Goal: Obtain resource: Obtain resource

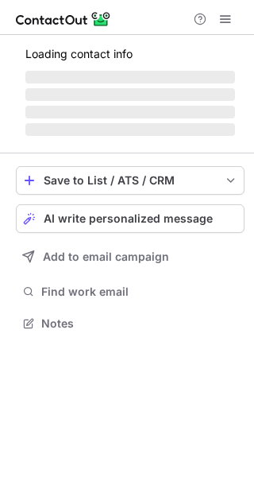
scroll to position [321, 254]
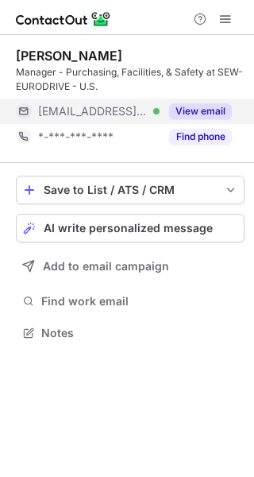
click at [190, 107] on button "View email" at bounding box center [200, 111] width 63 height 16
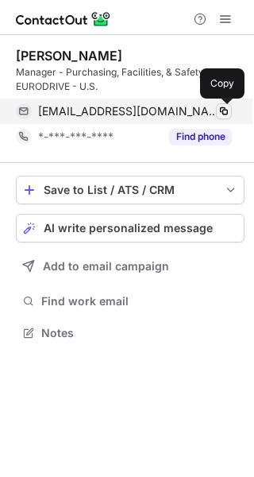
click at [226, 112] on span at bounding box center [224, 111] width 13 height 13
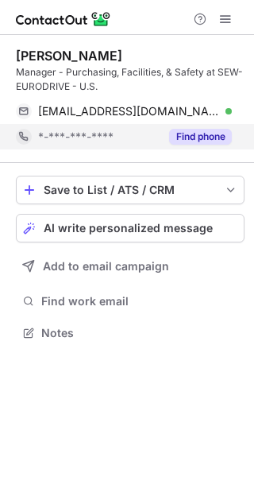
click at [211, 133] on button "Find phone" at bounding box center [200, 137] width 63 height 16
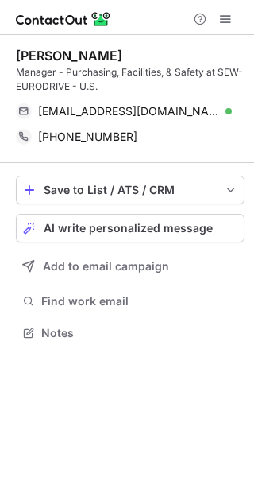
scroll to position [321, 254]
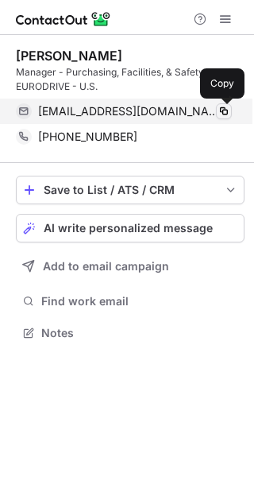
click at [228, 114] on span at bounding box center [224, 111] width 13 height 13
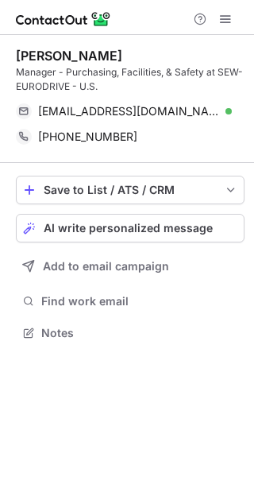
scroll to position [321, 254]
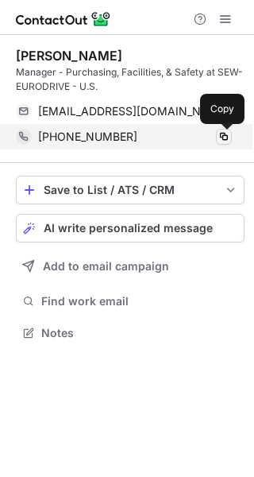
click at [226, 138] on span at bounding box center [224, 136] width 13 height 13
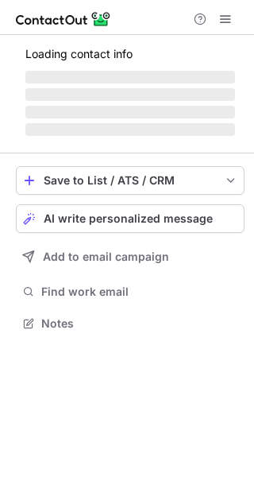
scroll to position [311, 254]
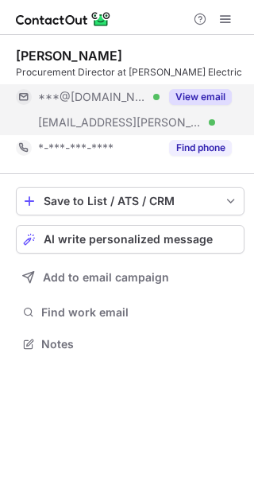
click at [211, 95] on button "View email" at bounding box center [200, 97] width 63 height 16
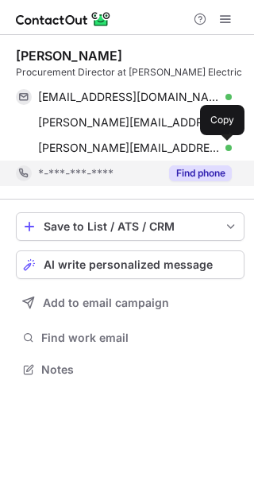
scroll to position [357, 254]
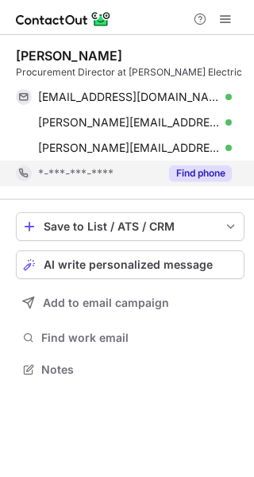
click at [211, 169] on button "Find phone" at bounding box center [200, 173] width 63 height 16
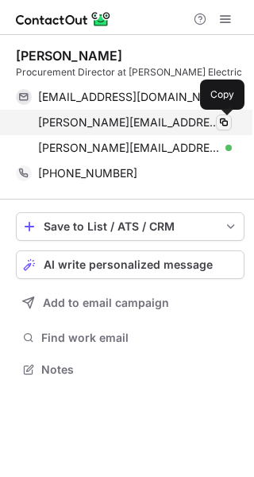
click at [226, 126] on span at bounding box center [224, 122] width 13 height 13
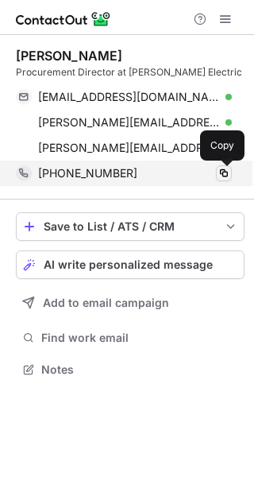
click at [223, 174] on span at bounding box center [224, 173] width 13 height 13
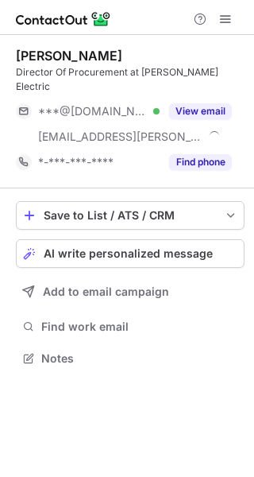
scroll to position [332, 254]
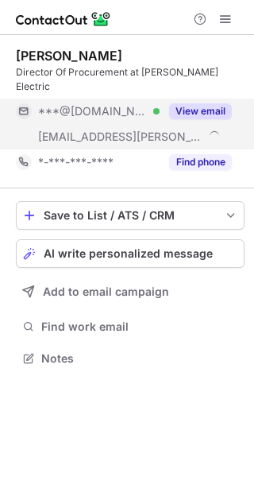
click at [213, 103] on button "View email" at bounding box center [200, 111] width 63 height 16
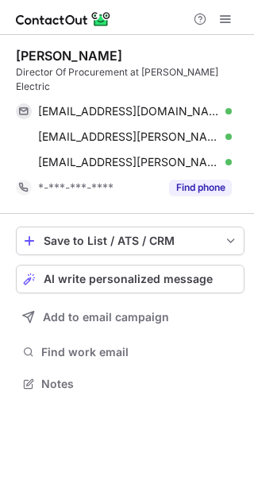
scroll to position [357, 254]
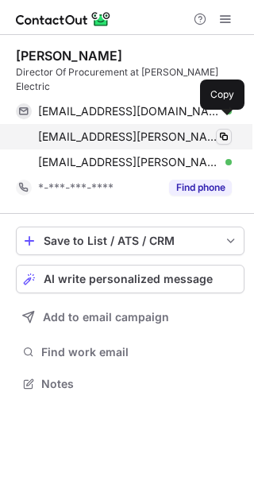
click at [226, 130] on span at bounding box center [224, 136] width 13 height 13
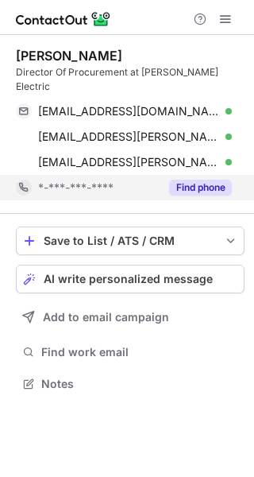
click at [207, 180] on button "Find phone" at bounding box center [200, 188] width 63 height 16
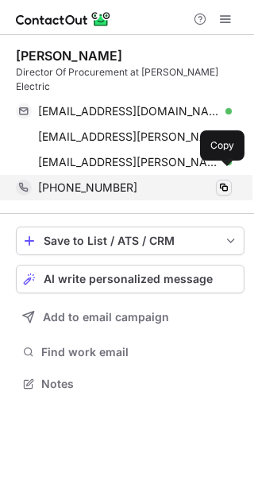
click at [218, 181] on span at bounding box center [224, 187] width 13 height 13
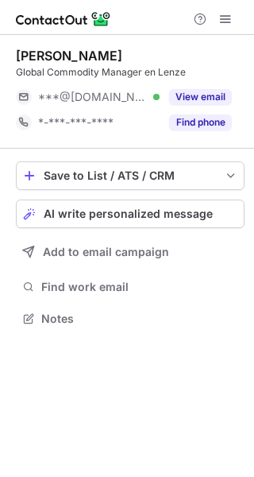
scroll to position [7, 8]
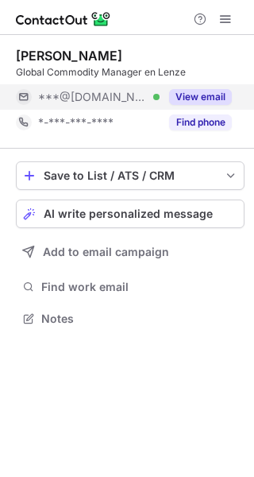
click at [204, 92] on button "View email" at bounding box center [200, 97] width 63 height 16
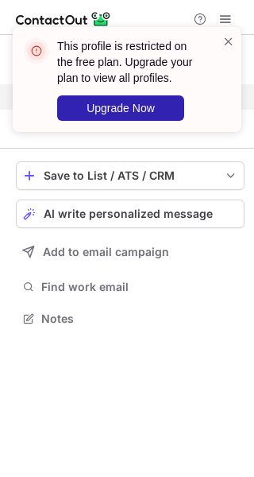
click at [214, 44] on div "This profile is restricted on the free plan. Upgrade your plan to view all prof…" at bounding box center [137, 79] width 160 height 83
click at [230, 37] on span at bounding box center [228, 41] width 13 height 16
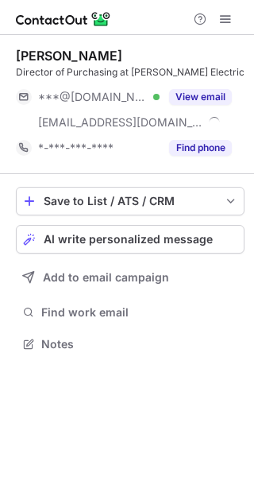
scroll to position [332, 254]
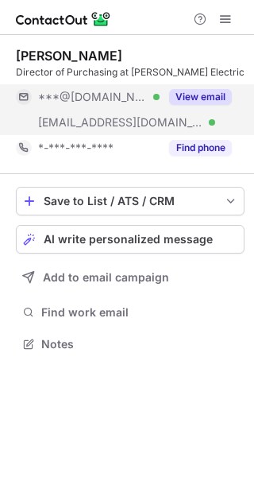
click at [218, 93] on button "View email" at bounding box center [200, 97] width 63 height 16
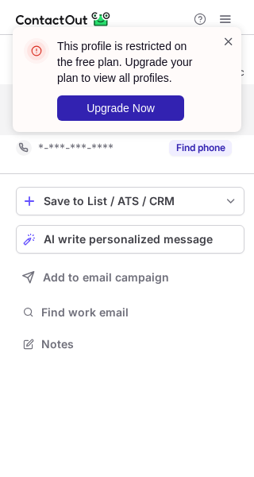
click at [228, 40] on span at bounding box center [228, 41] width 13 height 16
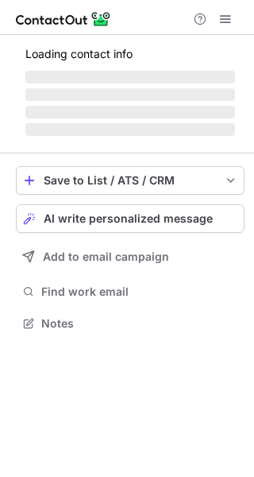
scroll to position [7, 8]
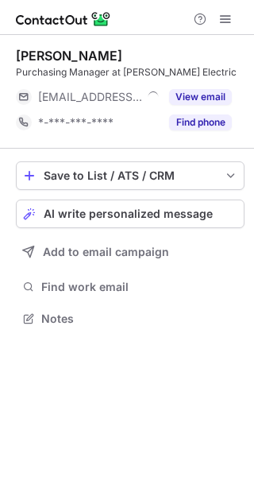
scroll to position [7, 8]
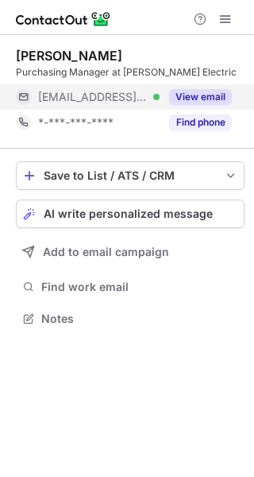
click at [204, 92] on button "View email" at bounding box center [200, 97] width 63 height 16
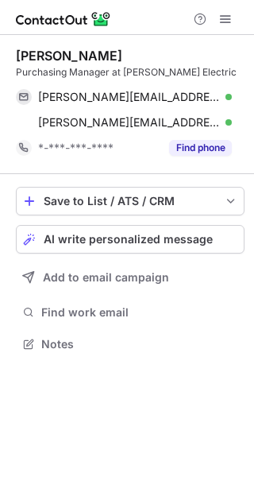
scroll to position [332, 254]
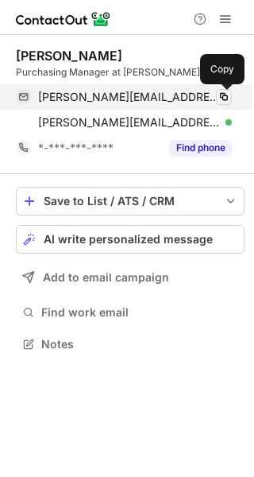
click at [223, 100] on span at bounding box center [224, 97] width 13 height 13
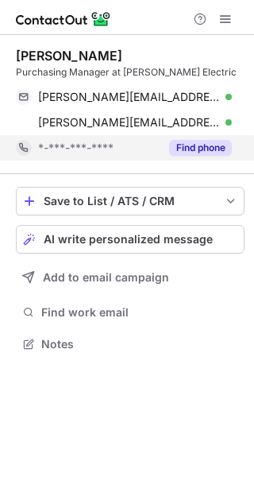
click at [210, 153] on button "Find phone" at bounding box center [200, 148] width 63 height 16
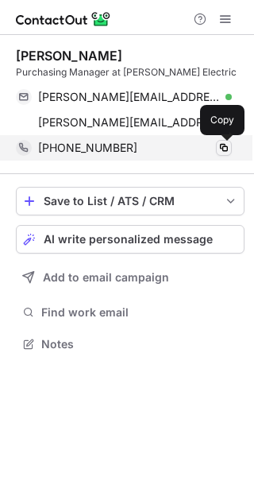
click at [230, 149] on span at bounding box center [224, 147] width 13 height 13
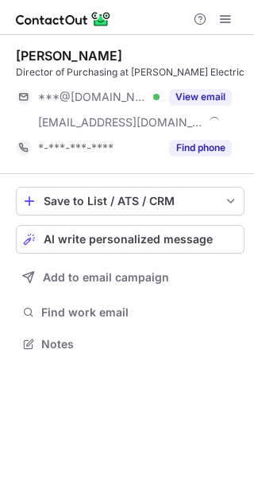
scroll to position [332, 254]
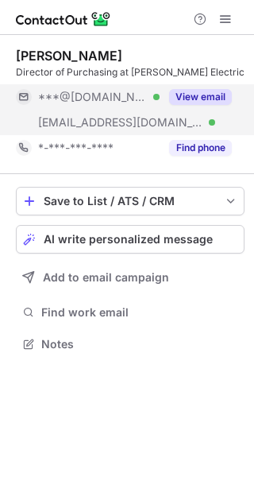
click at [207, 95] on button "View email" at bounding box center [200, 97] width 63 height 16
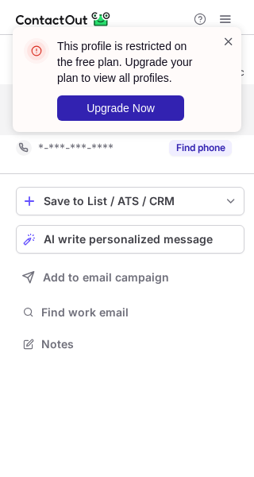
click at [227, 43] on span at bounding box center [228, 41] width 13 height 16
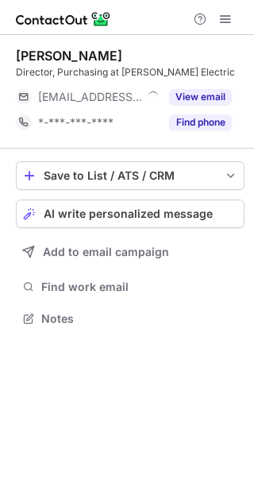
scroll to position [7, 8]
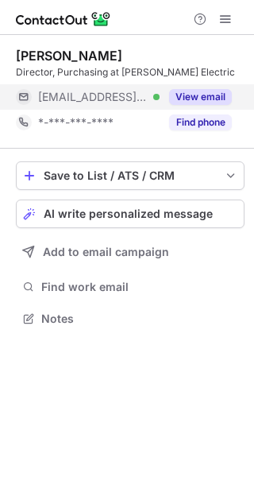
click at [204, 98] on button "View email" at bounding box center [200, 97] width 63 height 16
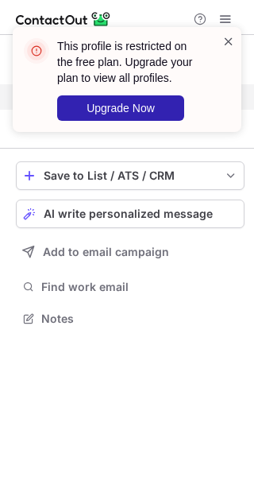
click at [222, 46] on span at bounding box center [228, 41] width 13 height 16
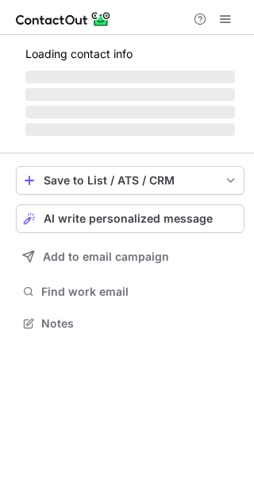
scroll to position [332, 254]
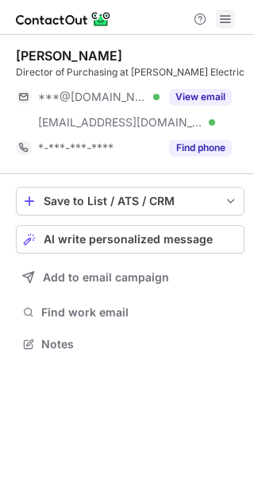
click at [221, 17] on span at bounding box center [225, 19] width 13 height 13
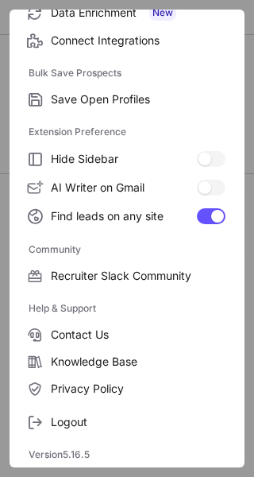
scroll to position [0, 0]
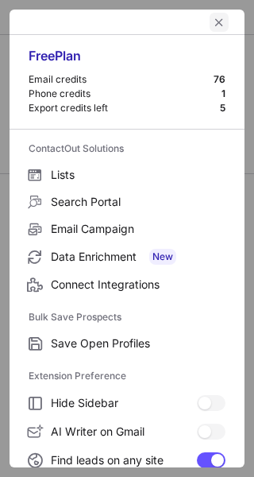
click at [213, 18] on span "left-button" at bounding box center [219, 22] width 13 height 13
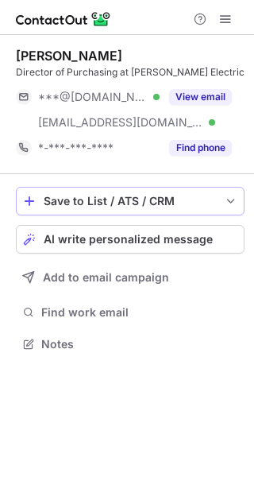
click at [230, 199] on span "save-profile-one-click" at bounding box center [231, 201] width 13 height 13
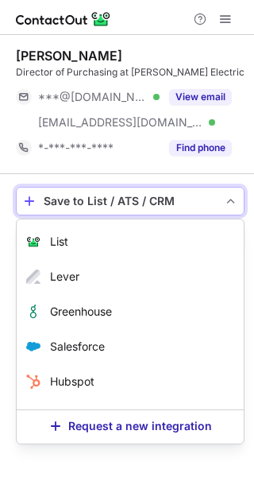
click at [230, 199] on span "save-profile-one-click" at bounding box center [231, 201] width 13 height 13
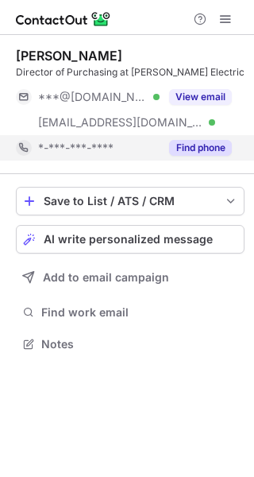
click at [191, 155] on button "Find phone" at bounding box center [200, 148] width 63 height 16
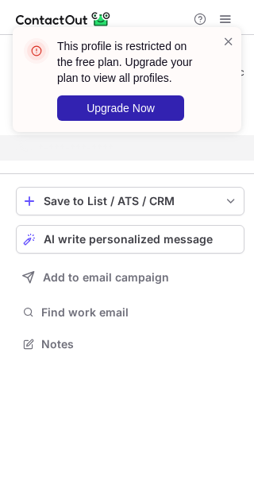
scroll to position [307, 254]
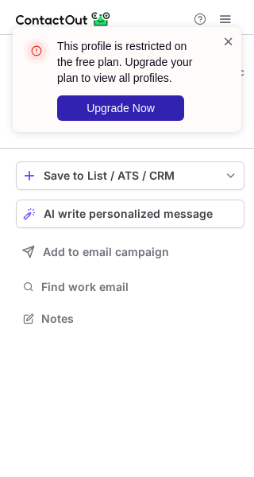
click at [230, 41] on span at bounding box center [228, 41] width 13 height 16
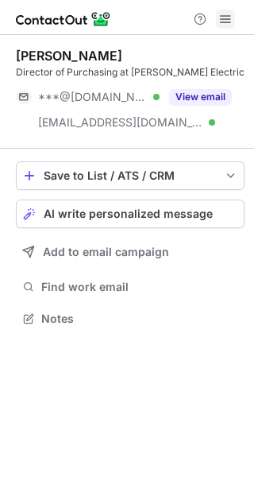
click at [230, 17] on span at bounding box center [225, 19] width 13 height 13
